Goal: Navigation & Orientation: Find specific page/section

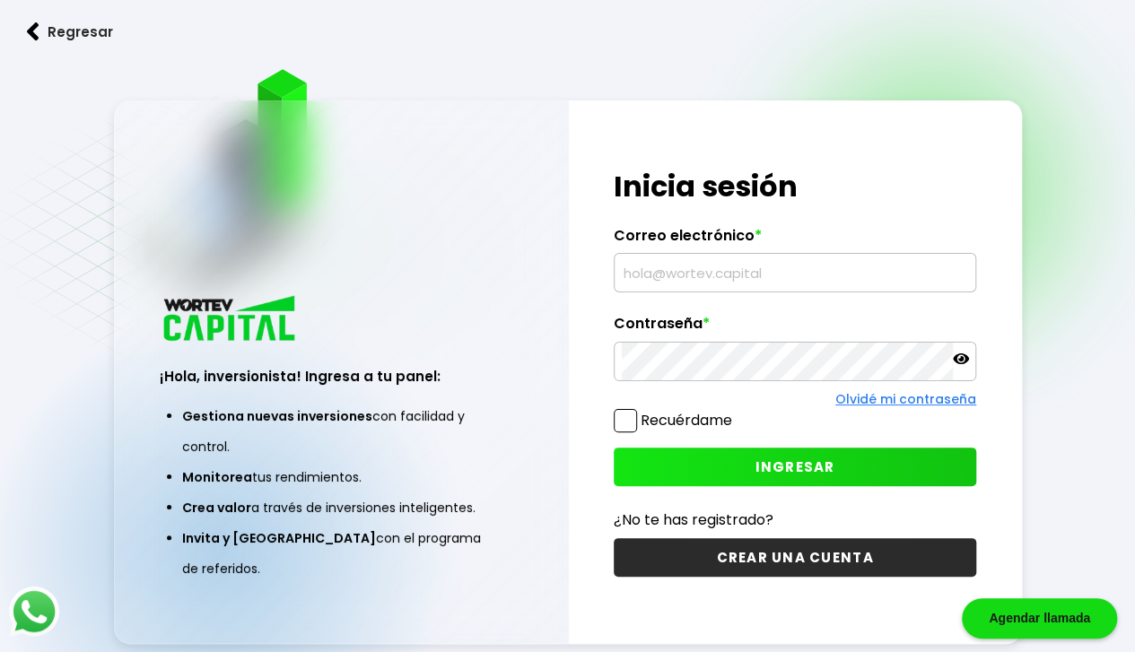
click at [841, 268] on input "text" at bounding box center [795, 273] width 346 height 38
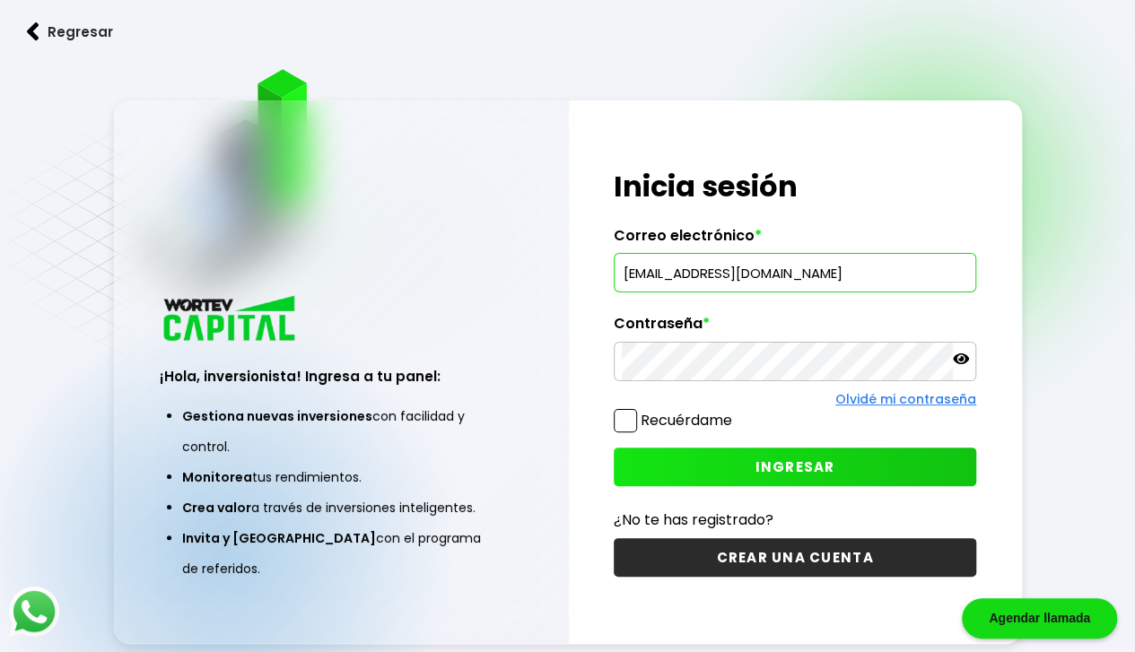
type input "[EMAIL_ADDRESS][DOMAIN_NAME]"
click at [790, 457] on span "INGRESAR" at bounding box center [795, 466] width 80 height 19
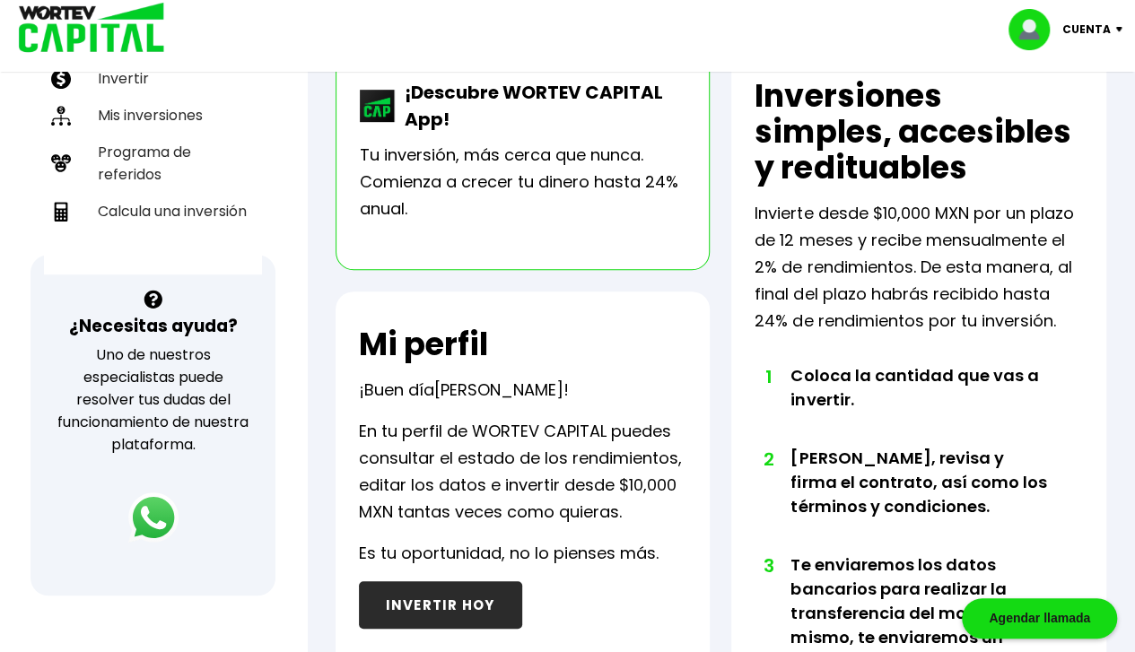
scroll to position [343, 0]
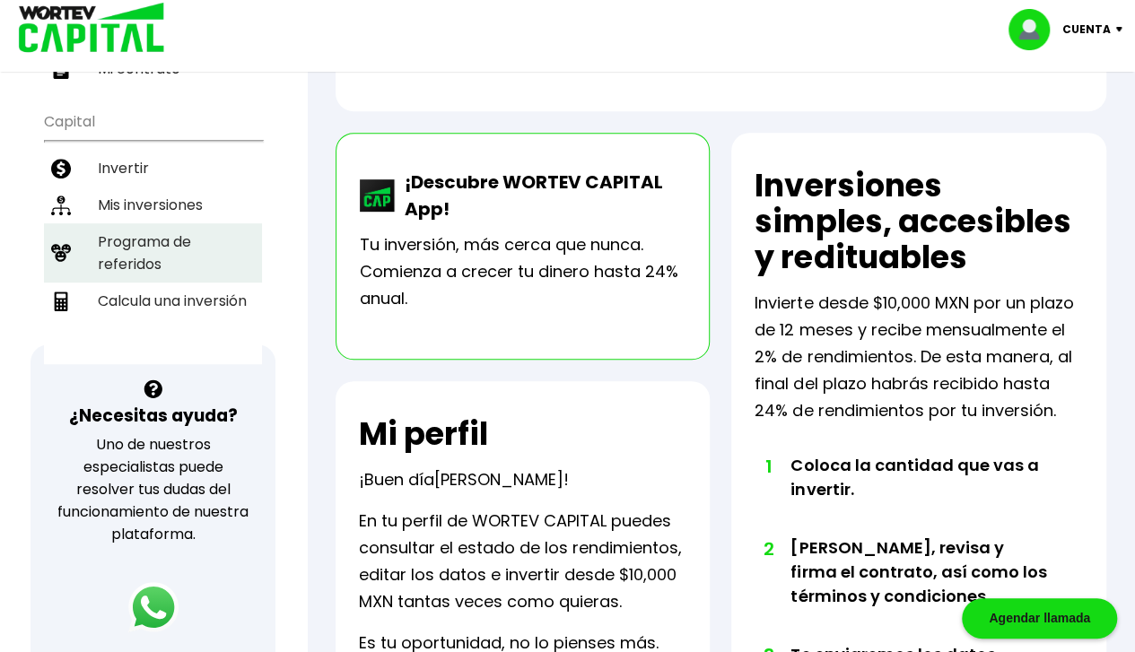
click at [101, 248] on li "Programa de referidos" at bounding box center [153, 252] width 218 height 59
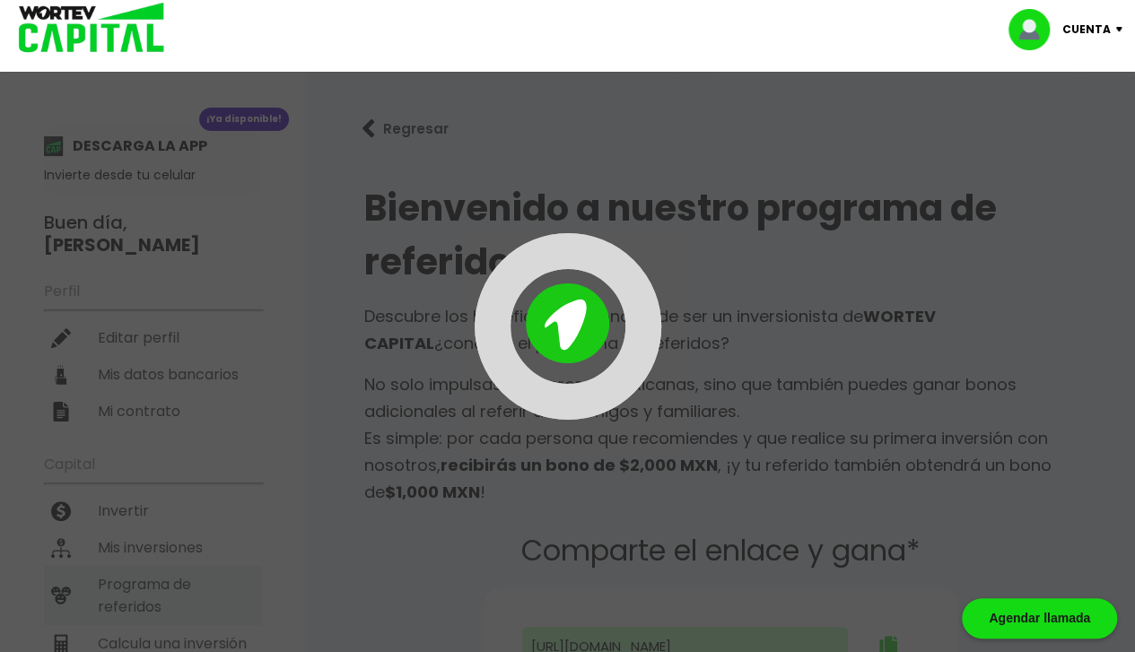
type input "[URL][DOMAIN_NAME]"
